Goal: Transaction & Acquisition: Purchase product/service

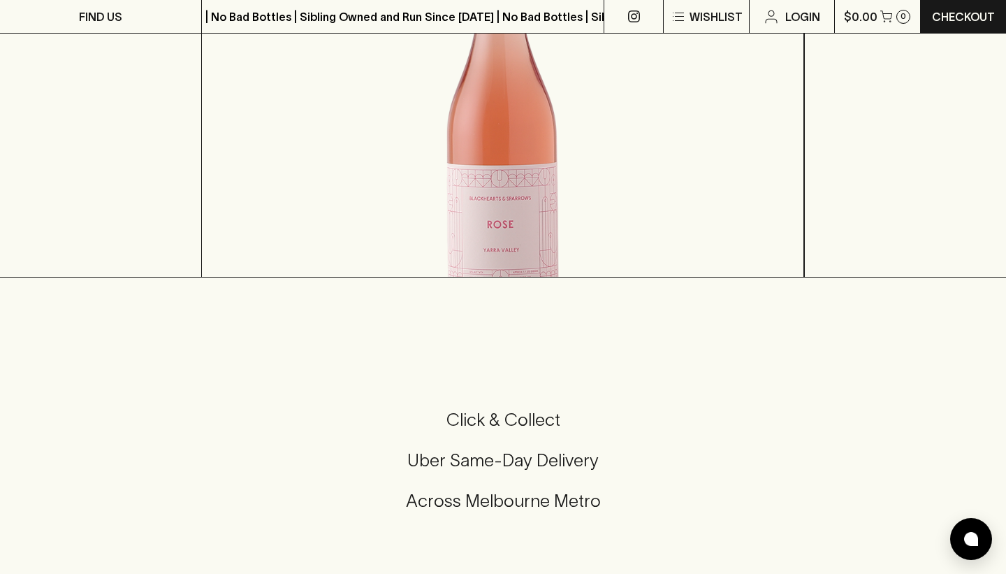
scroll to position [298, 0]
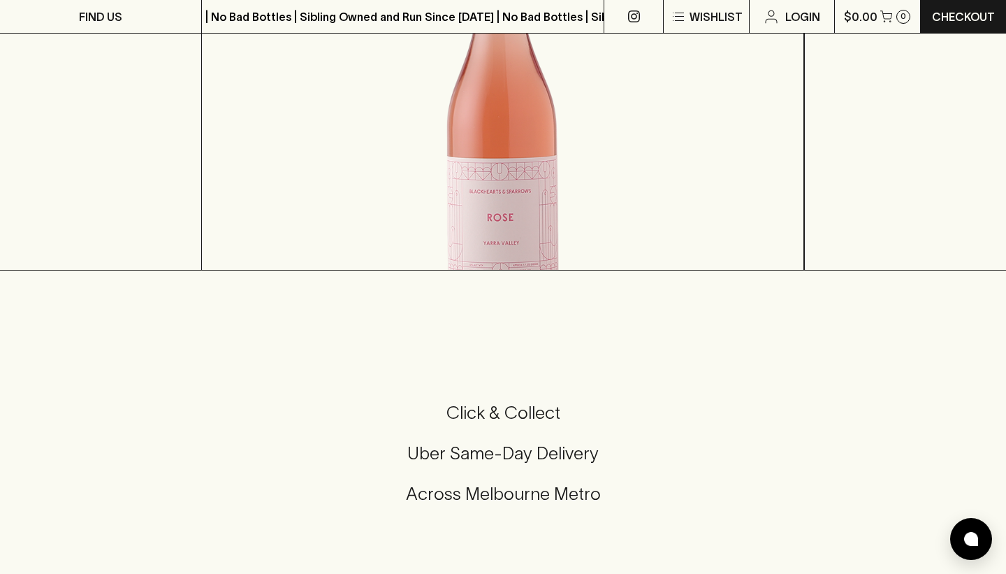
scroll to position [366, 0]
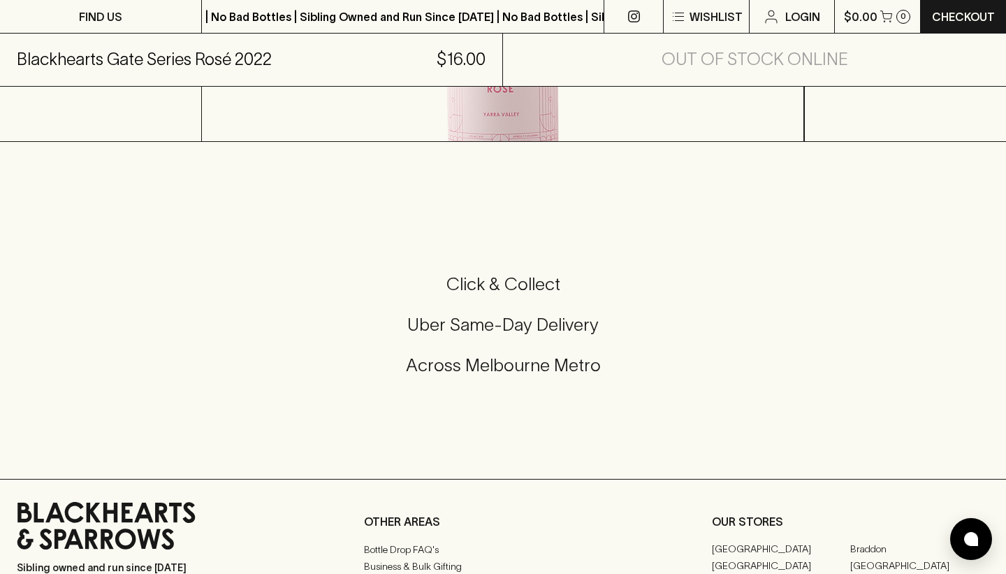
click at [276, 124] on p "Show More" at bounding box center [247, 116] width 57 height 17
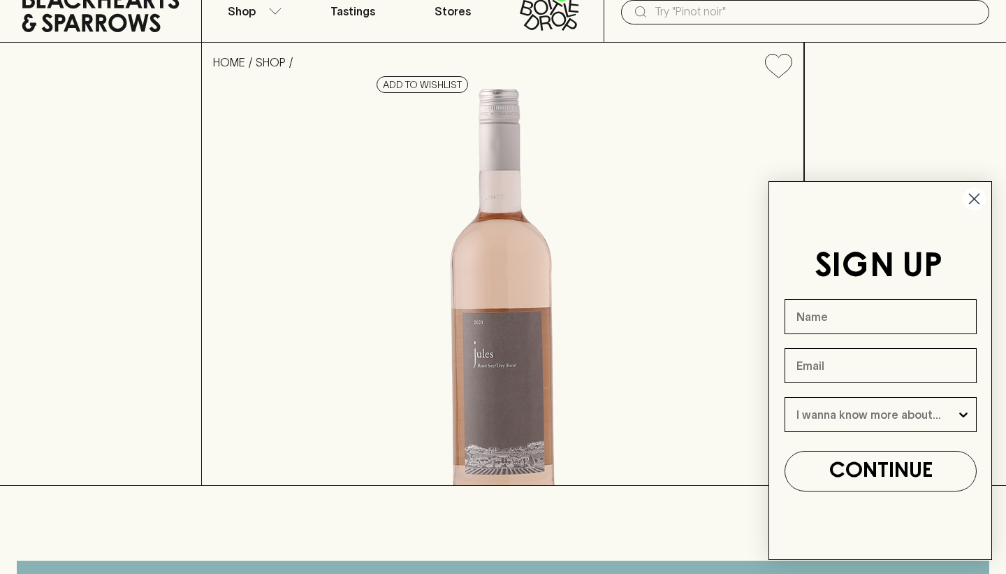
scroll to position [191, 0]
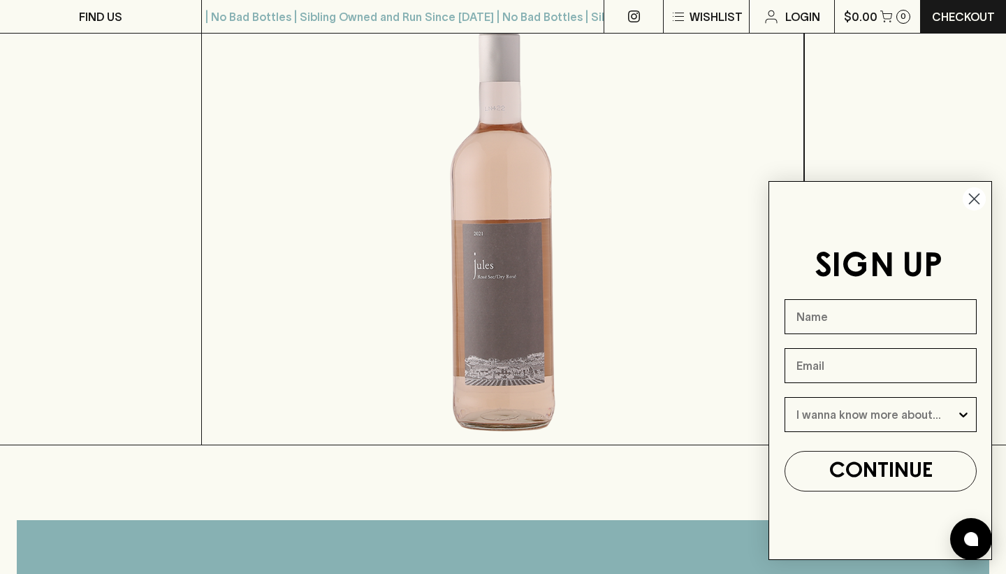
click at [976, 205] on circle "Close dialog" at bounding box center [974, 198] width 23 height 23
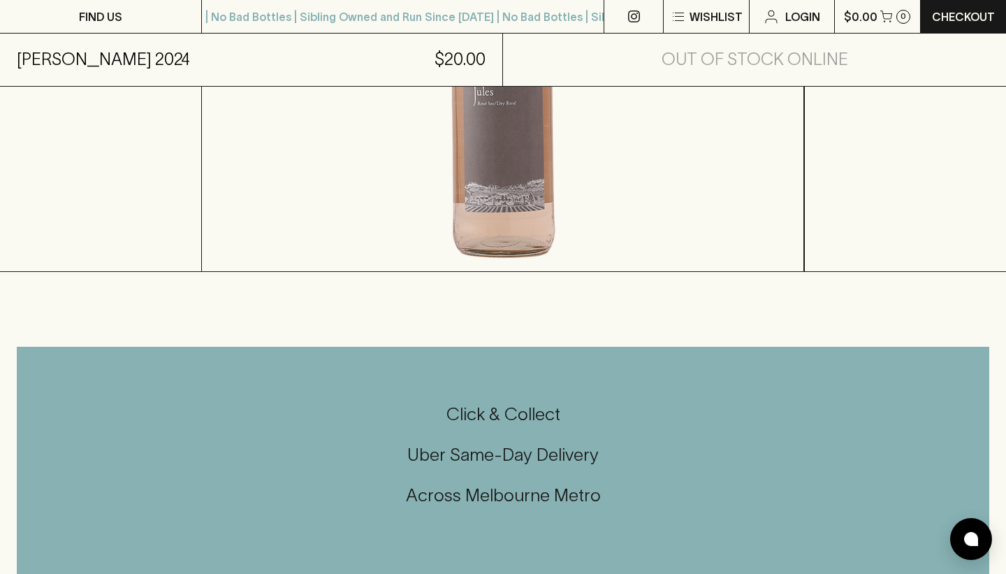
scroll to position [0, 0]
